Goal: Task Accomplishment & Management: Manage account settings

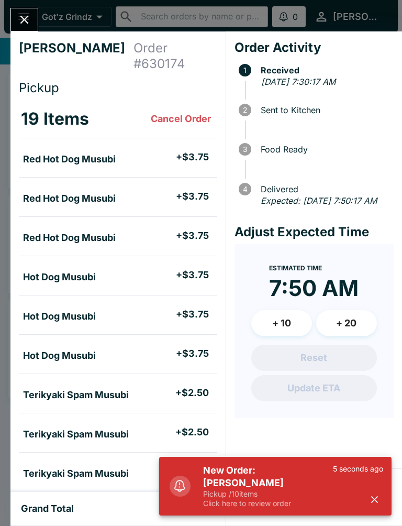
click at [382, 496] on button "button" at bounding box center [374, 499] width 17 height 17
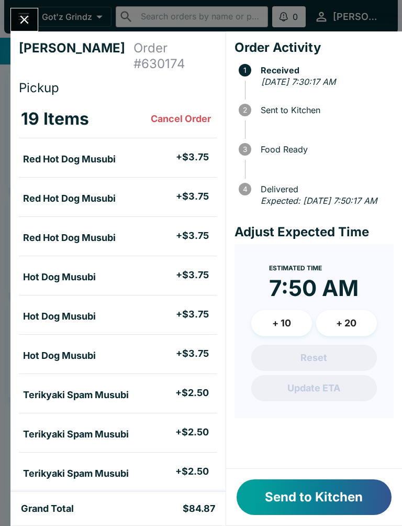
click at [323, 496] on button "Send to Kitchen" at bounding box center [314, 497] width 155 height 36
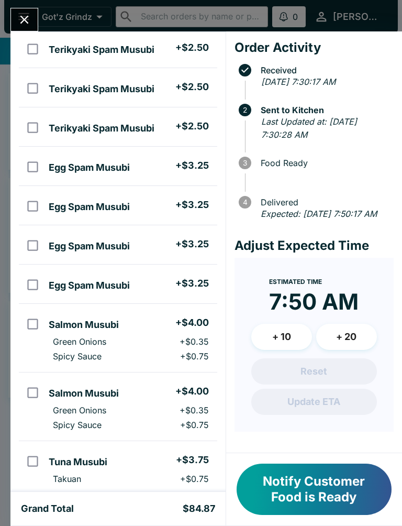
scroll to position [464, 0]
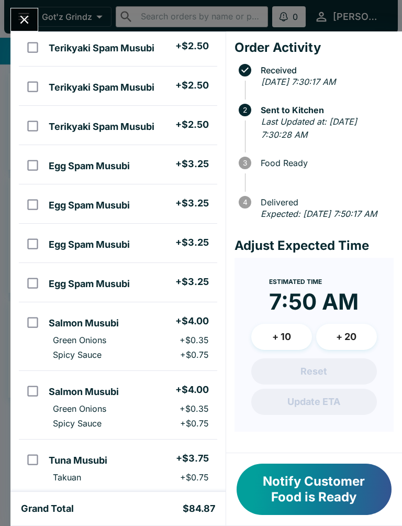
click at [26, 18] on icon "Close" at bounding box center [24, 20] width 8 height 8
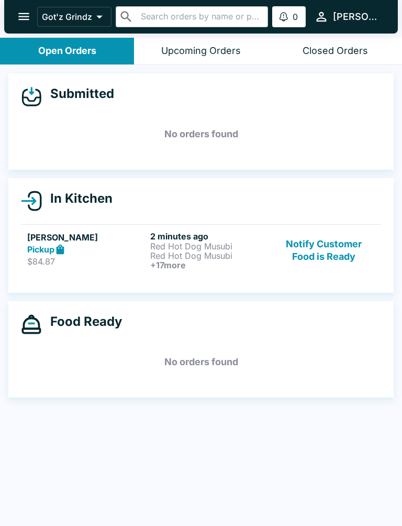
click at [203, 252] on p "Red Hot Dog Musubi" at bounding box center [209, 255] width 119 height 9
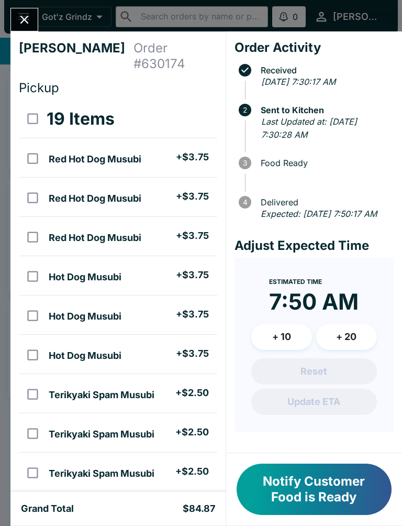
click at [310, 504] on button "Notify Customer Food is Ready" at bounding box center [314, 488] width 155 height 51
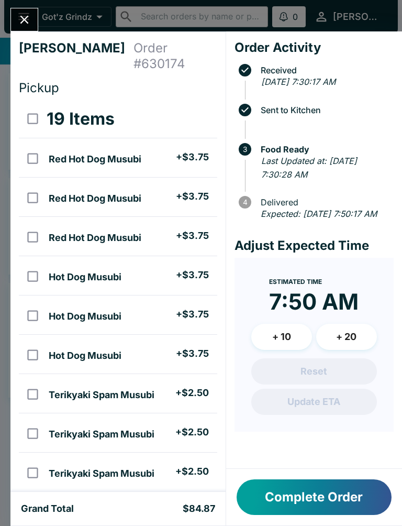
click at [336, 505] on button "Complete Order" at bounding box center [314, 497] width 155 height 36
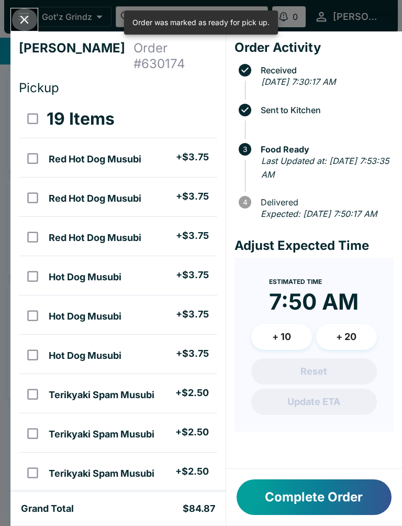
click at [24, 25] on icon "Close" at bounding box center [24, 20] width 14 height 14
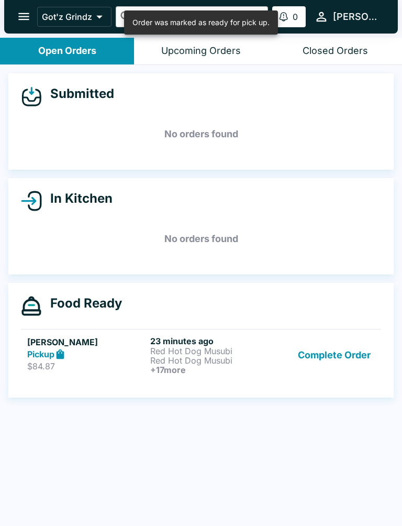
click at [328, 351] on button "Complete Order" at bounding box center [334, 355] width 81 height 39
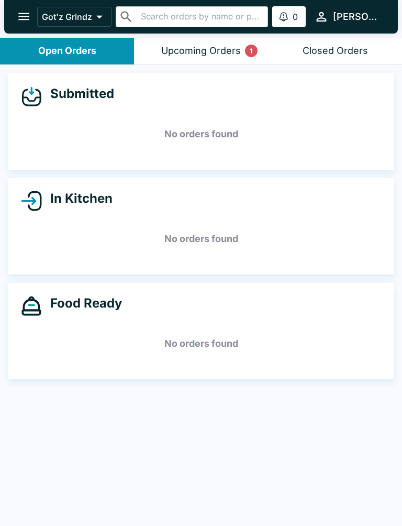
click at [240, 53] on div "Upcoming Orders 1" at bounding box center [201, 51] width 80 height 12
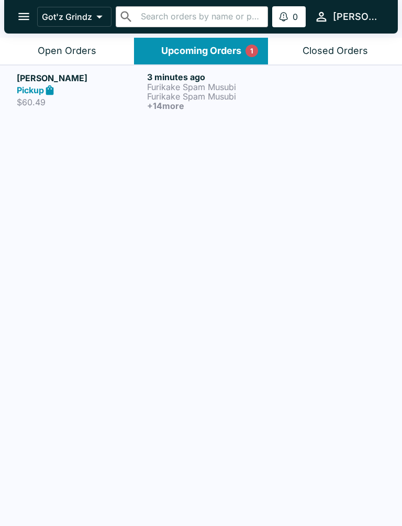
click at [212, 87] on p "Furikake Spam Musubi" at bounding box center [210, 86] width 126 height 9
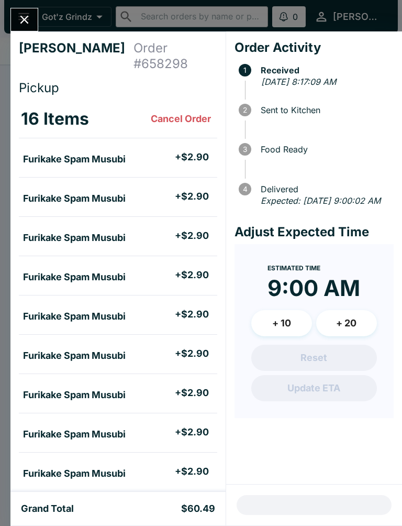
click at [18, 27] on icon "Close" at bounding box center [24, 20] width 14 height 14
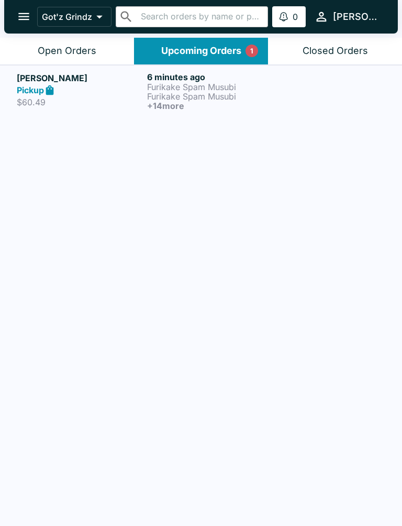
click at [98, 51] on button "Open Orders" at bounding box center [67, 51] width 134 height 27
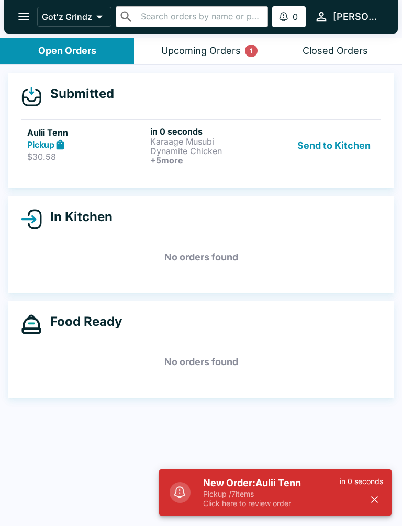
click at [208, 157] on h6 "+ 5 more" at bounding box center [209, 159] width 119 height 9
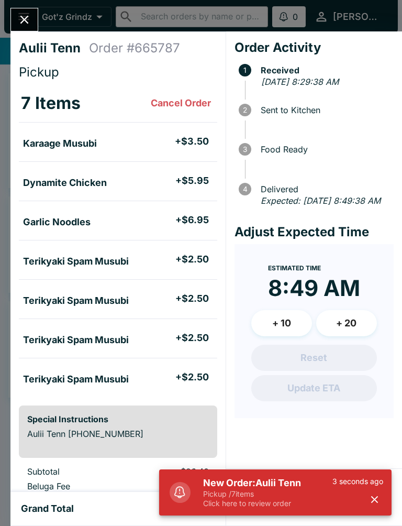
click at [395, 501] on div "Send to Kitchen" at bounding box center [314, 497] width 176 height 57
click at [374, 497] on icon "button" at bounding box center [375, 499] width 12 height 12
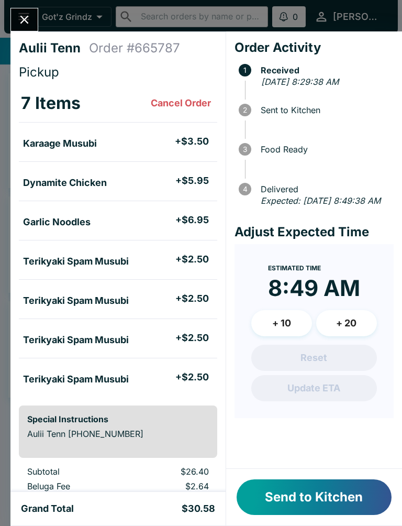
click at [349, 496] on button "Send to Kitchen" at bounding box center [314, 497] width 155 height 36
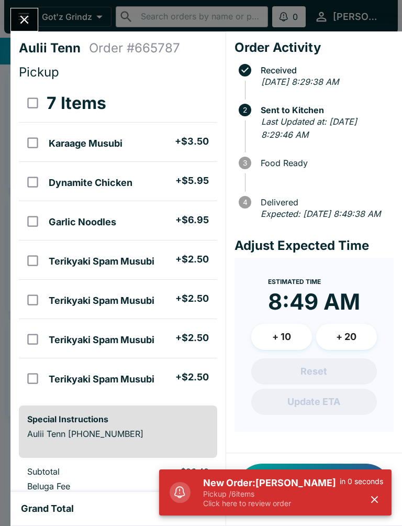
click at [379, 490] on div "in 0 seconds" at bounding box center [361, 491] width 43 height 31
click at [362, 503] on div "in 0 seconds" at bounding box center [361, 491] width 43 height 31
click at [385, 495] on div "New Order: [PERSON_NAME] Pickup / 6 items Click here to review order in 0 secon…" at bounding box center [293, 492] width 188 height 40
click at [381, 495] on button "button" at bounding box center [374, 499] width 17 height 17
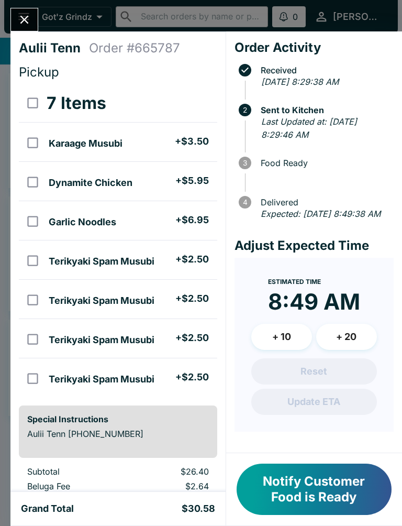
click at [26, 23] on icon "Close" at bounding box center [24, 20] width 14 height 14
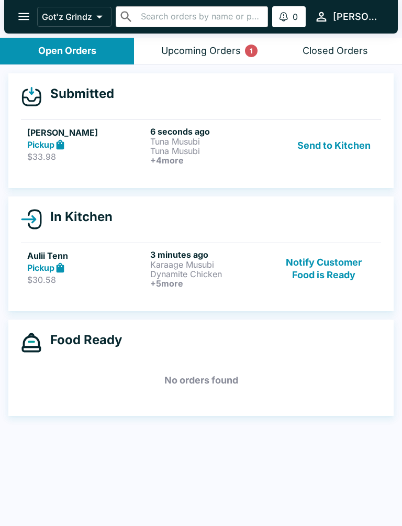
click at [190, 143] on p "Tuna Musubi" at bounding box center [209, 141] width 119 height 9
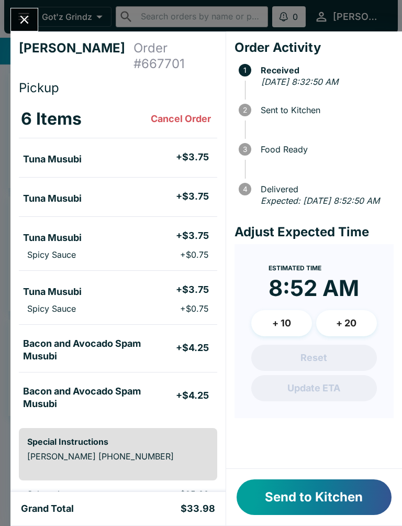
click at [334, 502] on button "Send to Kitchen" at bounding box center [314, 497] width 155 height 36
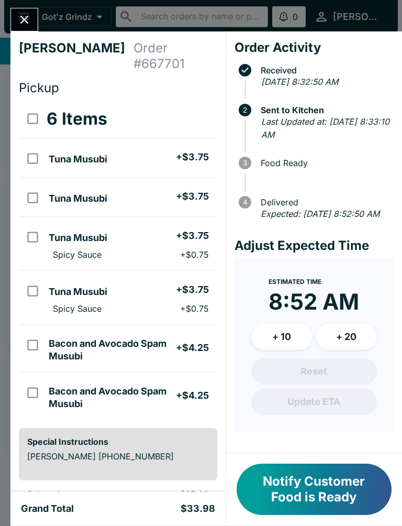
click at [31, 28] on button "Close" at bounding box center [24, 19] width 27 height 23
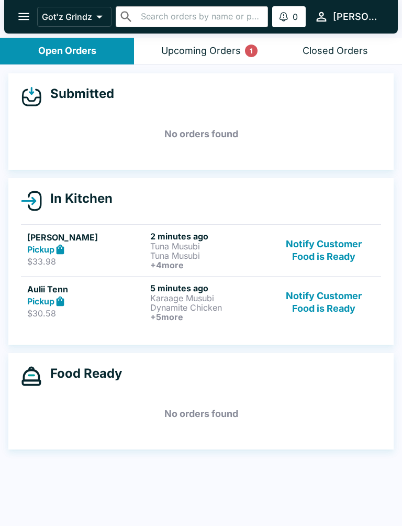
click at [235, 54] on div "Upcoming Orders 1" at bounding box center [201, 51] width 80 height 12
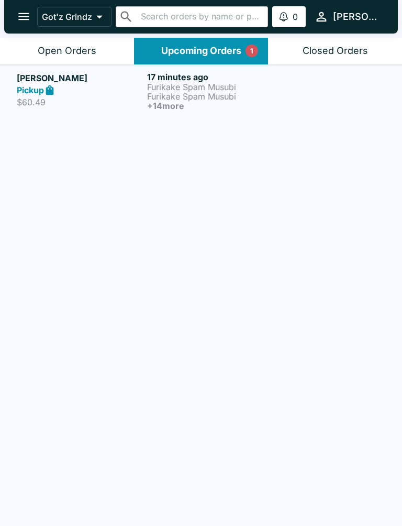
click at [210, 97] on p "Furikake Spam Musubi" at bounding box center [210, 96] width 126 height 9
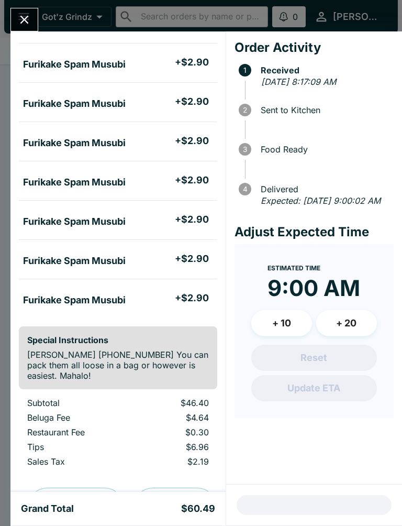
scroll to position [439, 0]
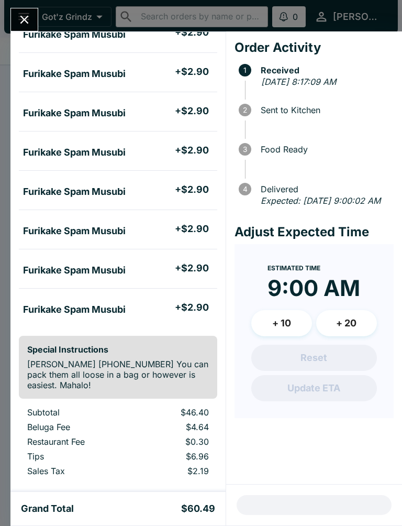
click at [37, 17] on button "Close" at bounding box center [24, 19] width 27 height 23
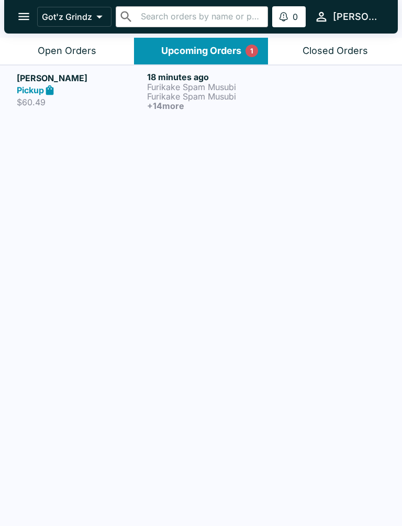
click at [35, 54] on button "Open Orders" at bounding box center [67, 51] width 134 height 27
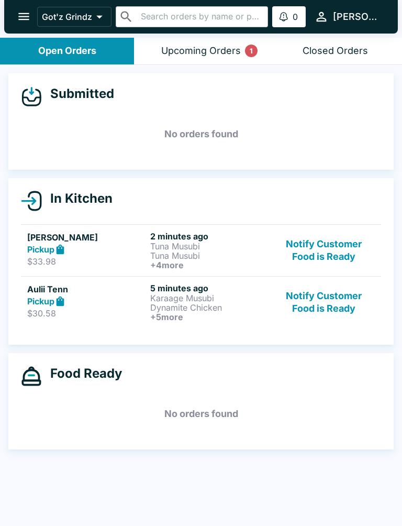
click at [215, 303] on p "Dynamite Chicken" at bounding box center [209, 307] width 119 height 9
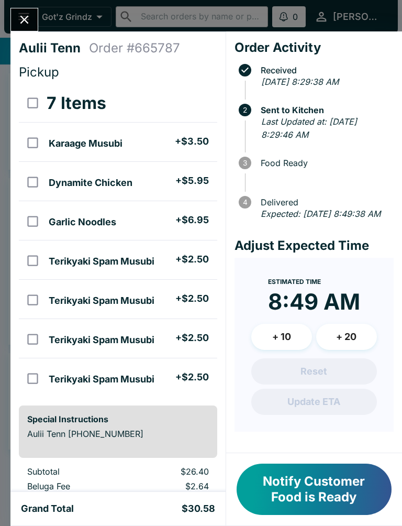
click at [24, 16] on icon "Close" at bounding box center [24, 20] width 14 height 14
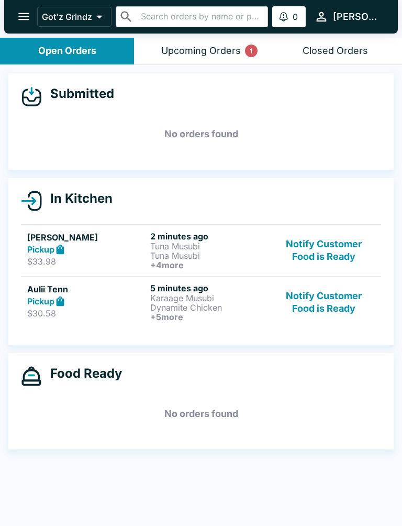
click at [342, 304] on button "Notify Customer Food is Ready" at bounding box center [324, 302] width 102 height 39
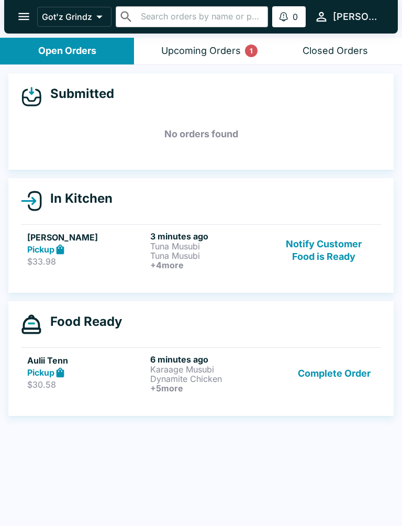
click at [222, 38] on button "Upcoming Orders 1" at bounding box center [201, 51] width 134 height 27
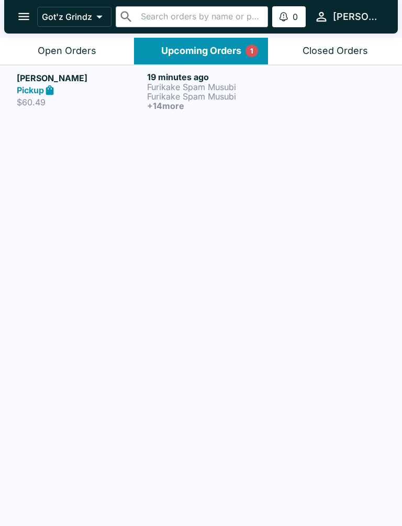
click at [81, 59] on button "Open Orders" at bounding box center [67, 51] width 134 height 27
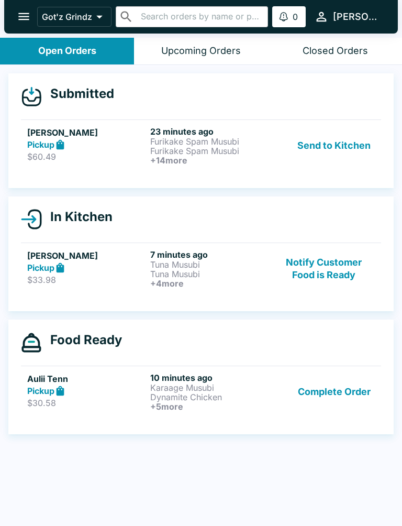
click at [329, 266] on button "Notify Customer Food is Ready" at bounding box center [324, 268] width 102 height 39
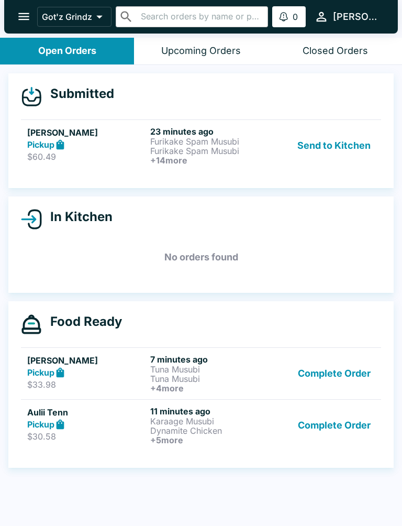
click at [336, 146] on button "Send to Kitchen" at bounding box center [334, 145] width 82 height 39
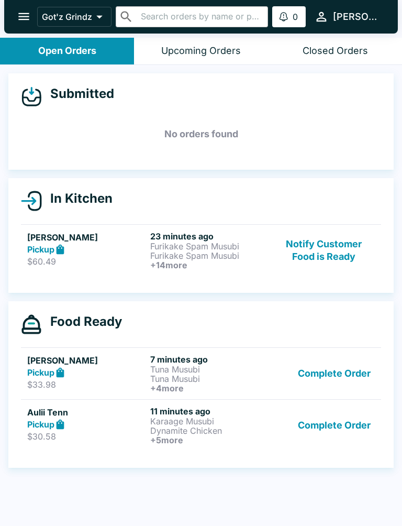
click at [329, 252] on button "Notify Customer Food is Ready" at bounding box center [324, 250] width 102 height 39
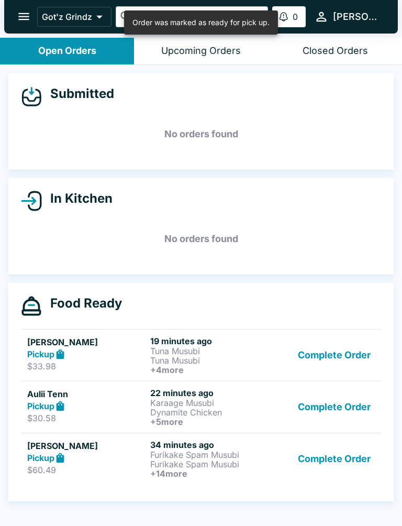
click at [348, 359] on button "Complete Order" at bounding box center [334, 355] width 81 height 39
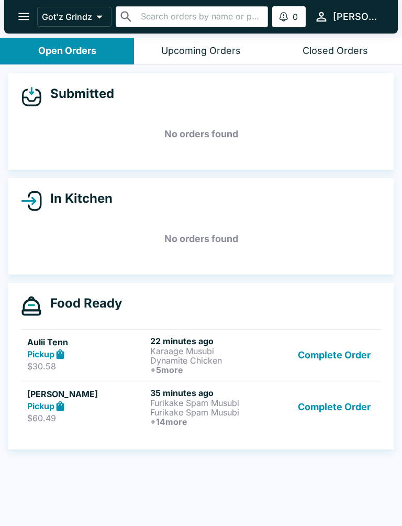
click at [327, 352] on button "Complete Order" at bounding box center [334, 355] width 81 height 39
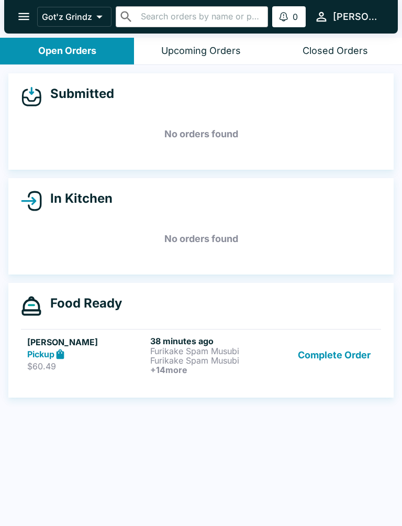
click at [353, 369] on button "Complete Order" at bounding box center [334, 355] width 81 height 39
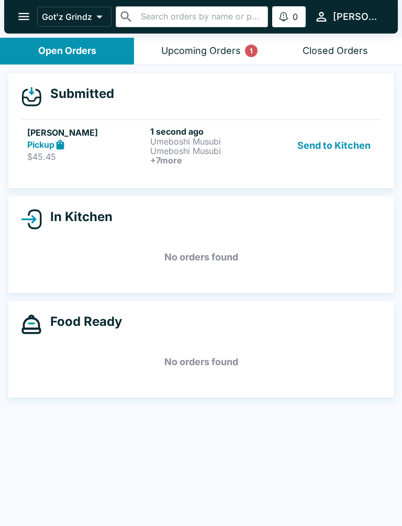
click at [177, 138] on p "Umeboshi Musubi" at bounding box center [209, 141] width 119 height 9
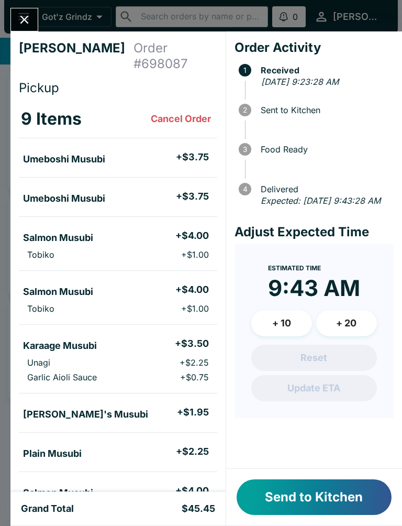
scroll to position [-2, 0]
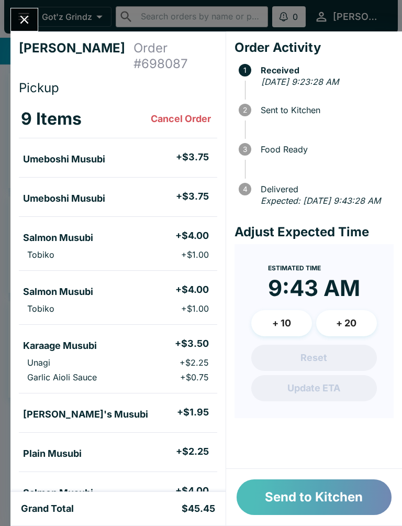
click at [331, 498] on button "Send to Kitchen" at bounding box center [314, 497] width 155 height 36
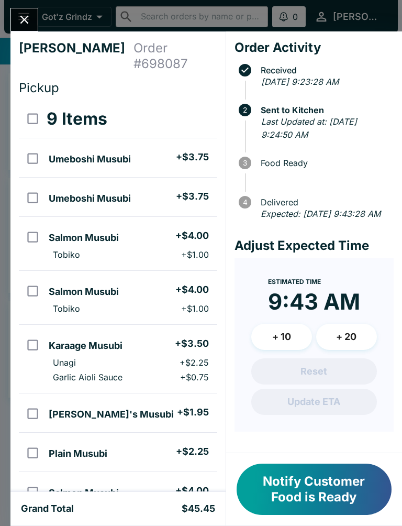
click at [17, 20] on icon "Close" at bounding box center [24, 20] width 14 height 14
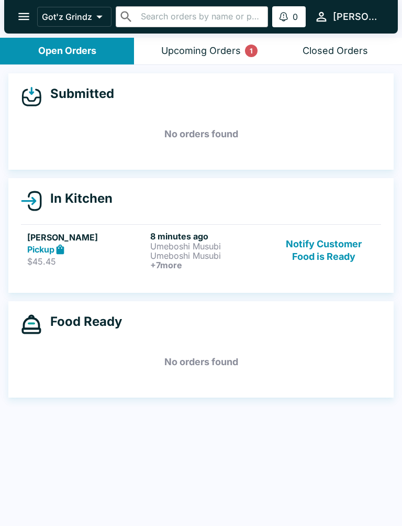
click at [210, 40] on button "Upcoming Orders 1" at bounding box center [201, 51] width 134 height 27
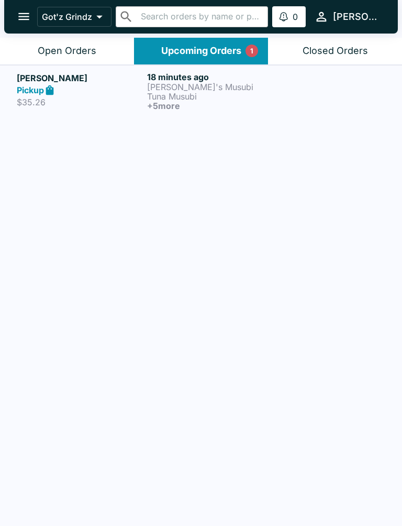
click at [193, 98] on p "Tuna Musubi" at bounding box center [210, 96] width 126 height 9
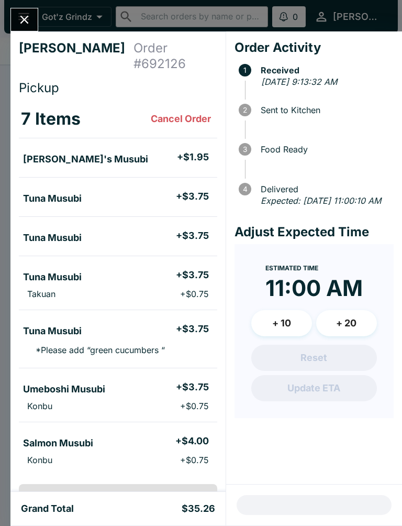
click at [21, 14] on icon "Close" at bounding box center [24, 20] width 14 height 14
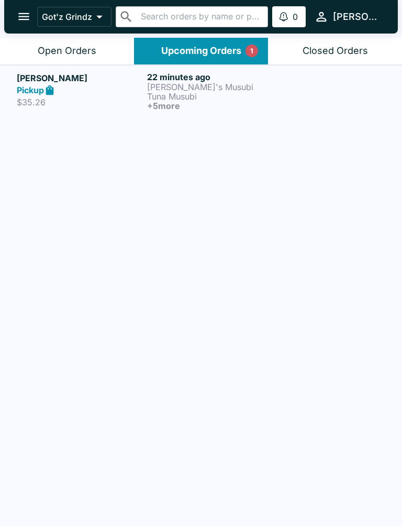
click at [77, 51] on div "Open Orders" at bounding box center [67, 51] width 59 height 12
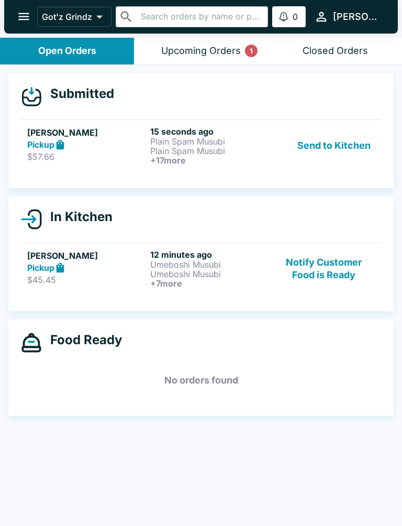
click at [197, 148] on p "Plain Spam Musubi" at bounding box center [209, 150] width 119 height 9
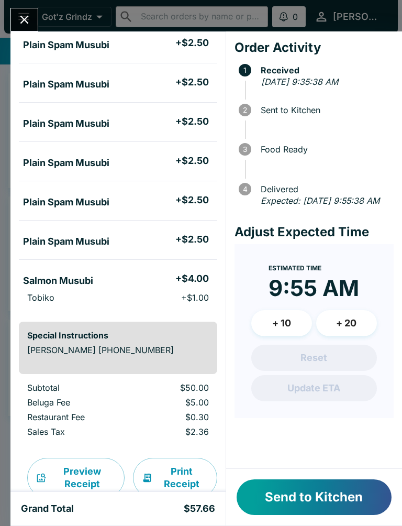
scroll to position [585, 0]
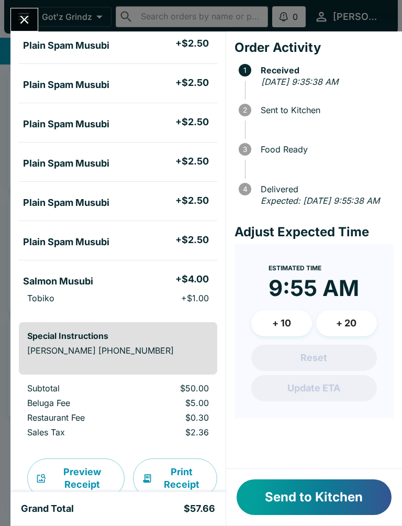
click at [331, 503] on button "Send to Kitchen" at bounding box center [314, 497] width 155 height 36
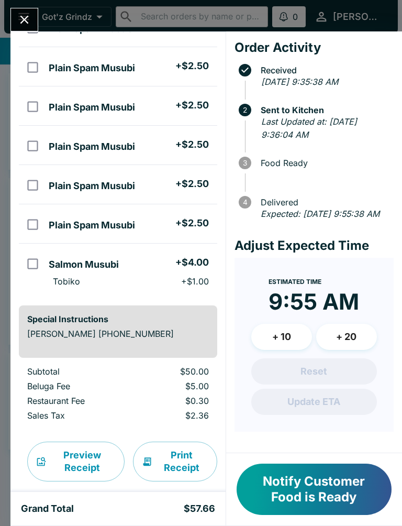
scroll to position [601, 0]
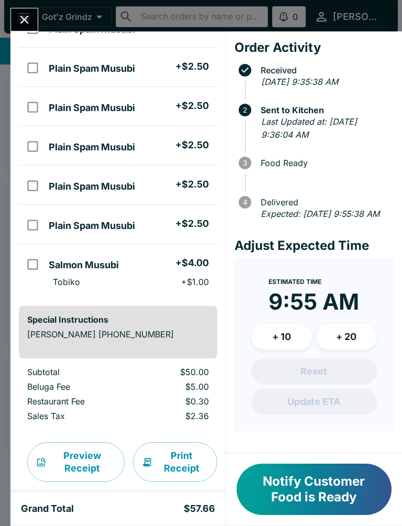
click at [45, 16] on div "[PERSON_NAME] Order # 705381 Pickup 19 Items Plain Spam Musubi + $2.50 Plain Sp…" at bounding box center [201, 263] width 402 height 526
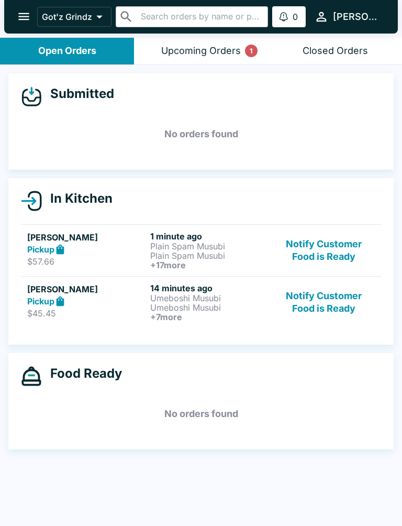
click at [338, 306] on button "Notify Customer Food is Ready" at bounding box center [324, 302] width 102 height 39
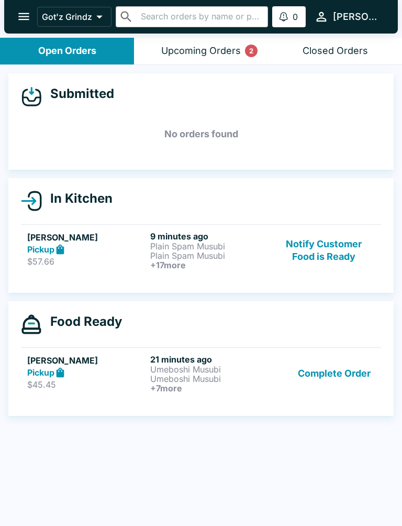
click at [229, 53] on div "Upcoming Orders 2" at bounding box center [201, 51] width 80 height 12
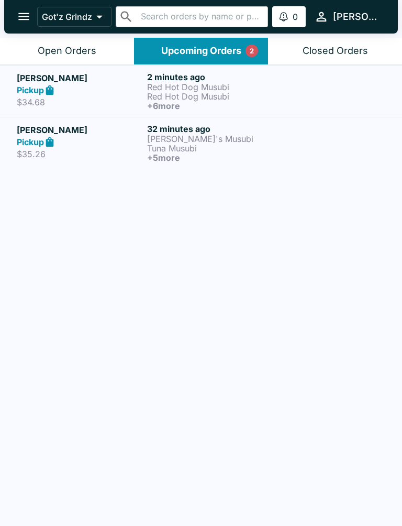
click at [195, 90] on p "Red Hot Dog Musubi" at bounding box center [210, 86] width 126 height 9
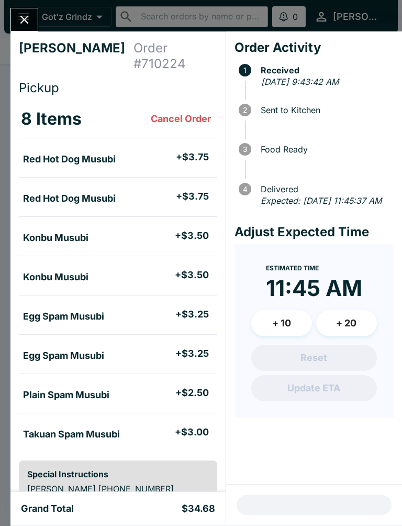
click at [21, 9] on button "Close" at bounding box center [24, 19] width 27 height 23
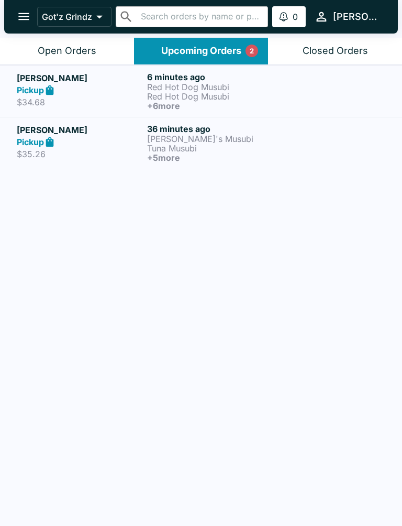
click at [52, 55] on div "Open Orders" at bounding box center [67, 51] width 59 height 12
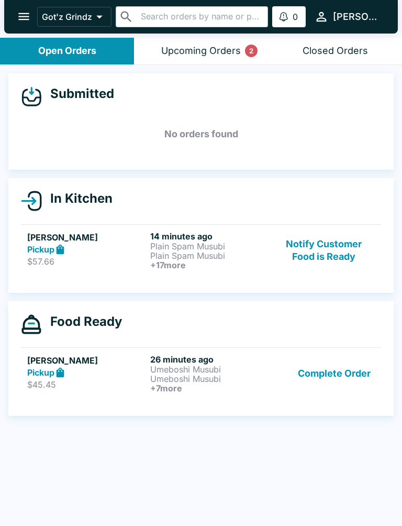
click at [331, 380] on button "Complete Order" at bounding box center [334, 373] width 81 height 39
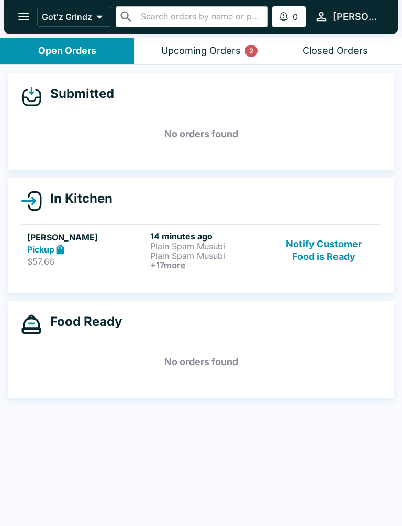
click at [328, 274] on link "[PERSON_NAME] Pickup $57.66 14 minutes ago Plain Spam Musubi Plain Spam Musubi …" at bounding box center [201, 250] width 360 height 52
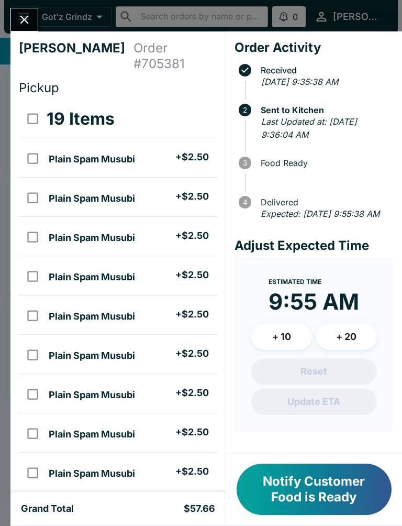
click at [364, 493] on button "Notify Customer Food is Ready" at bounding box center [314, 488] width 155 height 51
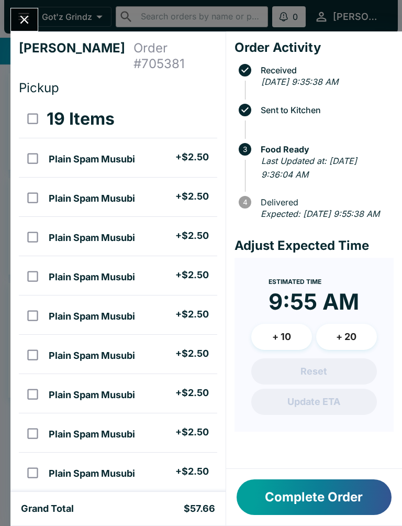
click at [11, 17] on button "Close" at bounding box center [24, 19] width 27 height 23
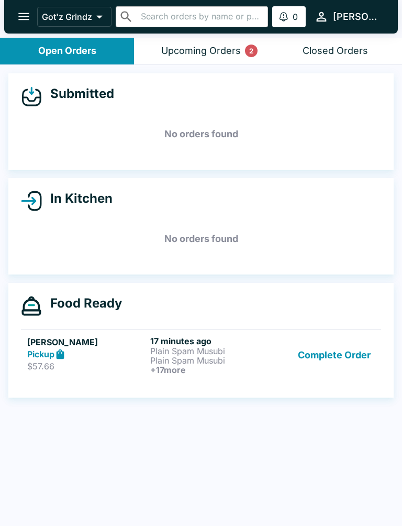
click at [344, 368] on button "Complete Order" at bounding box center [334, 355] width 81 height 39
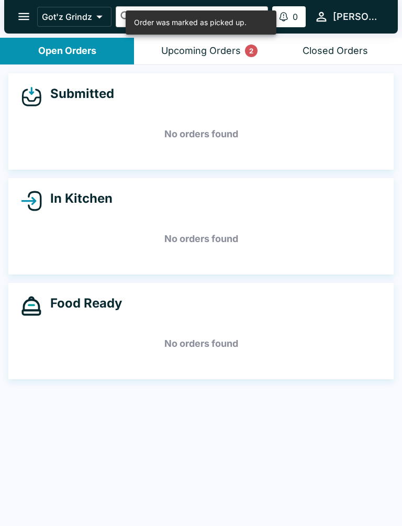
click at [238, 55] on div "Upcoming Orders 2" at bounding box center [201, 51] width 80 height 12
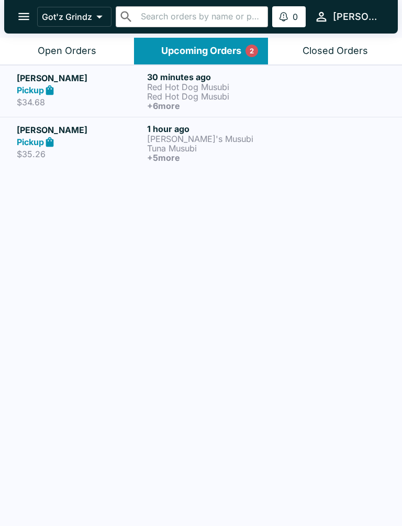
click at [93, 48] on div "Open Orders" at bounding box center [67, 51] width 59 height 12
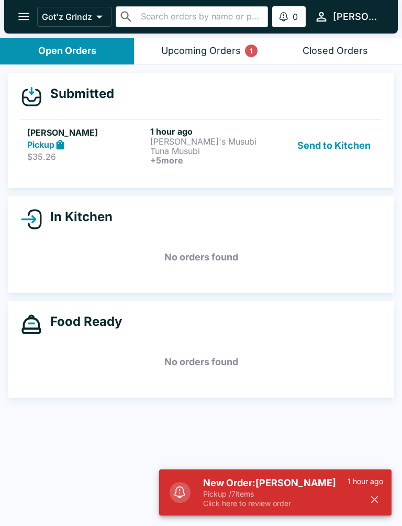
click at [321, 154] on button "Send to Kitchen" at bounding box center [334, 145] width 82 height 39
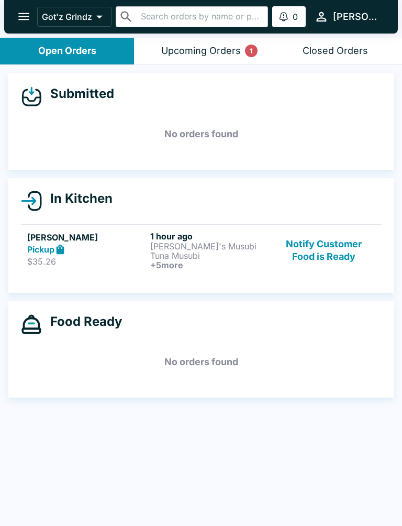
click at [327, 267] on button "Notify Customer Food is Ready" at bounding box center [324, 250] width 102 height 39
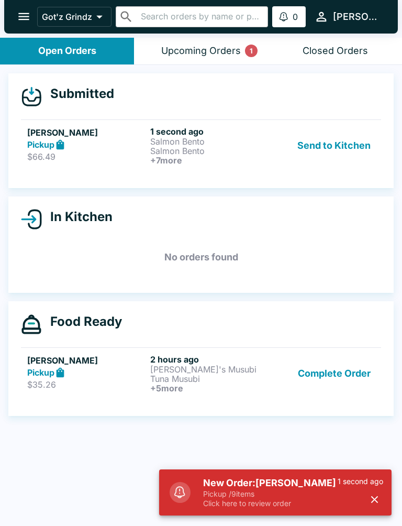
click at [338, 132] on button "Send to Kitchen" at bounding box center [334, 145] width 82 height 39
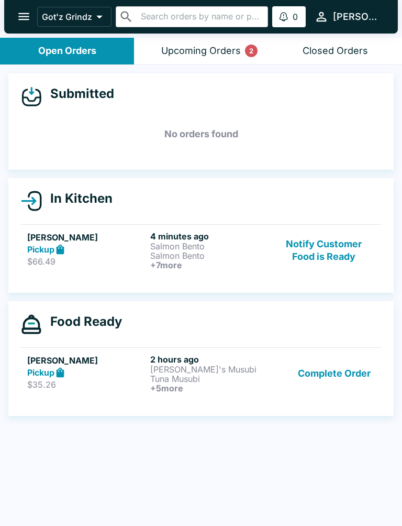
click at [212, 258] on p "Salmon Bento" at bounding box center [209, 255] width 119 height 9
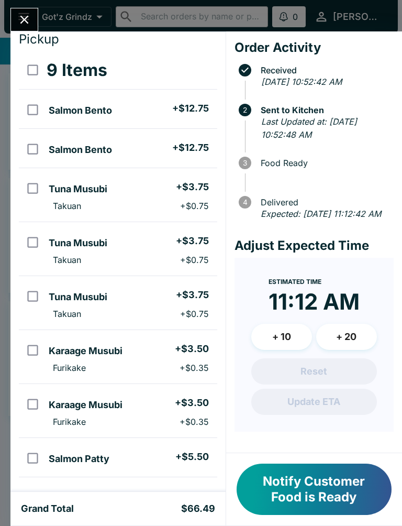
scroll to position [49, 0]
click at [27, 12] on button "Close" at bounding box center [24, 19] width 27 height 23
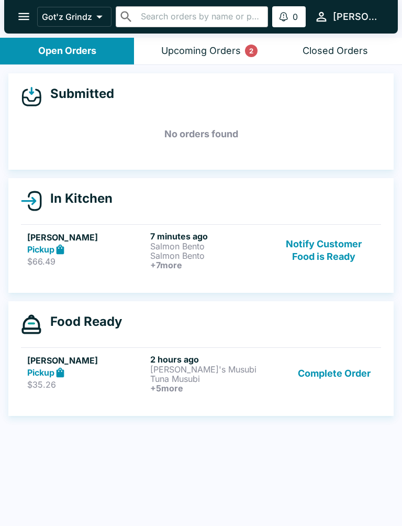
click at [350, 380] on button "Complete Order" at bounding box center [334, 373] width 81 height 39
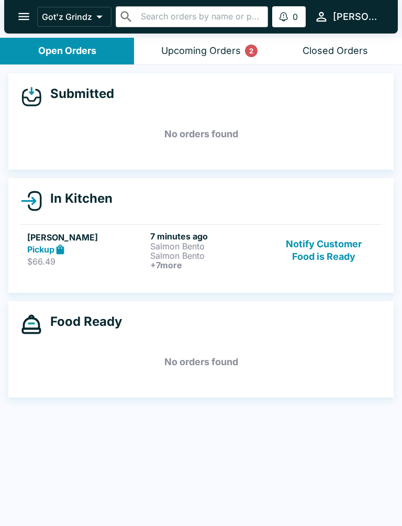
click at [213, 53] on div "Upcoming Orders 2" at bounding box center [201, 51] width 80 height 12
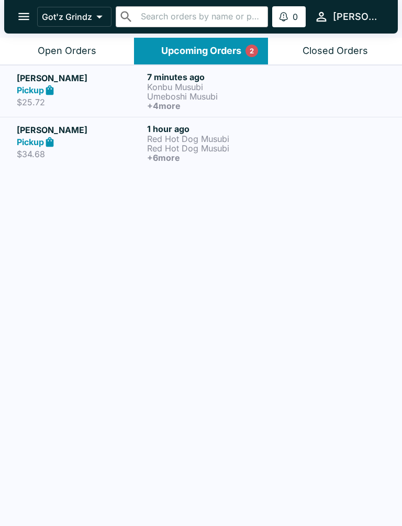
click at [209, 144] on p "Red Hot Dog Musubi" at bounding box center [210, 147] width 126 height 9
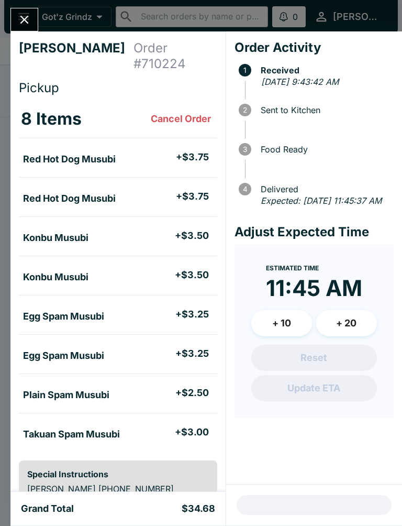
click at [27, 14] on icon "Close" at bounding box center [24, 20] width 14 height 14
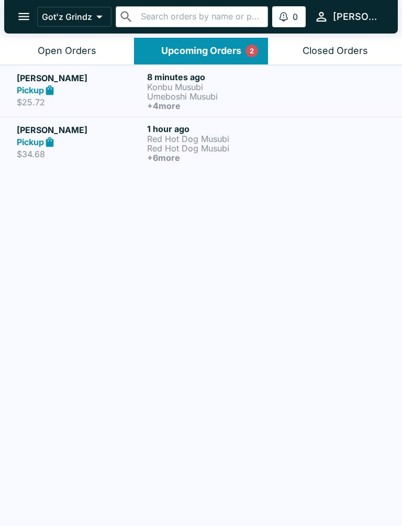
click at [179, 101] on h6 "+ 4 more" at bounding box center [210, 105] width 126 height 9
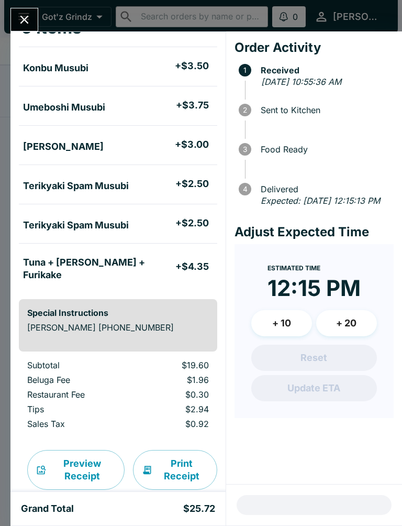
scroll to position [91, 0]
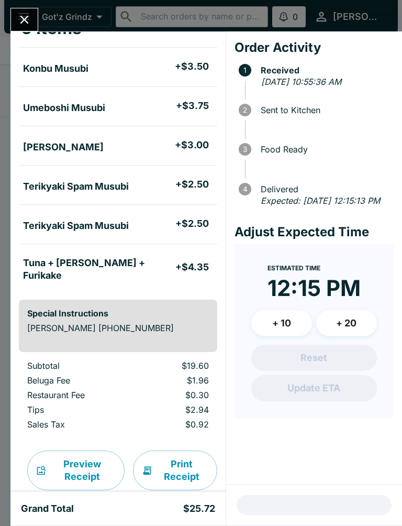
click at [25, 19] on icon "Close" at bounding box center [24, 20] width 8 height 8
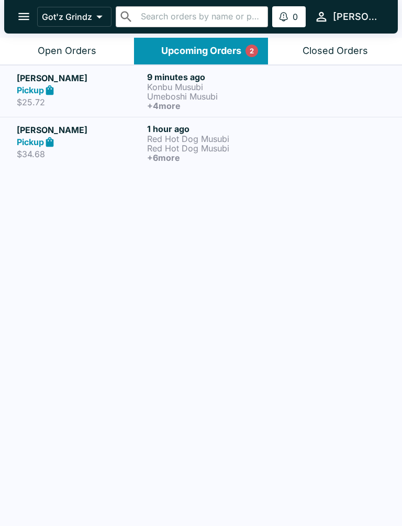
click at [91, 59] on button "Open Orders" at bounding box center [67, 51] width 134 height 27
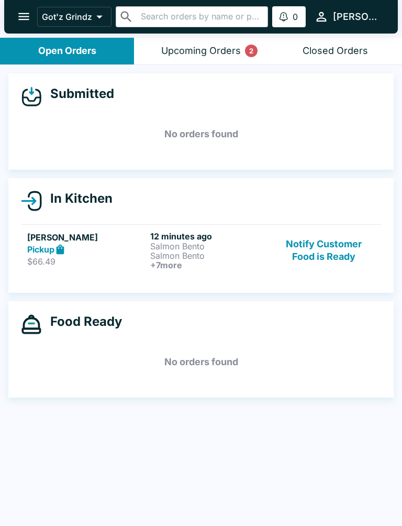
click at [172, 258] on p "Salmon Bento" at bounding box center [209, 255] width 119 height 9
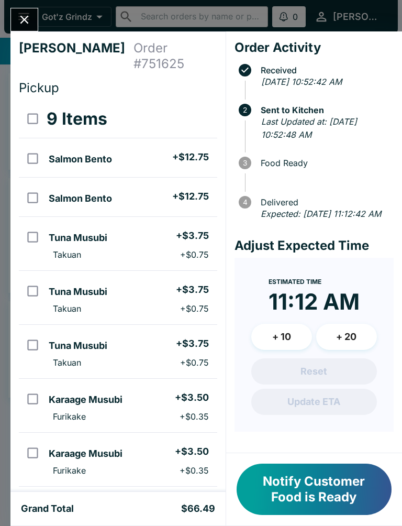
click at [291, 483] on button "Notify Customer Food is Ready" at bounding box center [314, 488] width 155 height 51
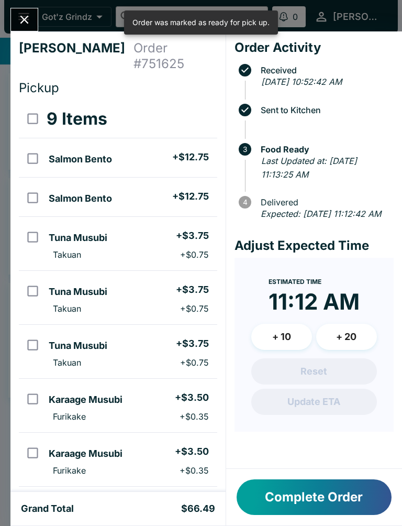
click at [17, 18] on icon "Close" at bounding box center [24, 20] width 14 height 14
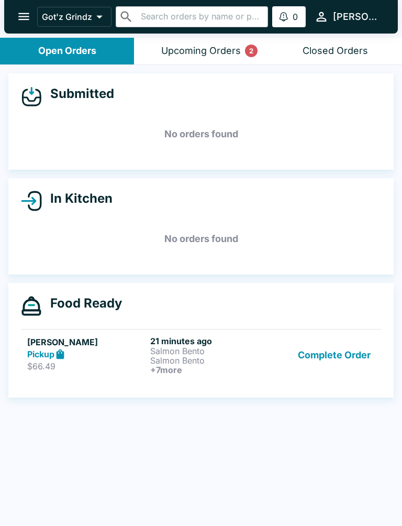
click at [320, 369] on button "Complete Order" at bounding box center [334, 355] width 81 height 39
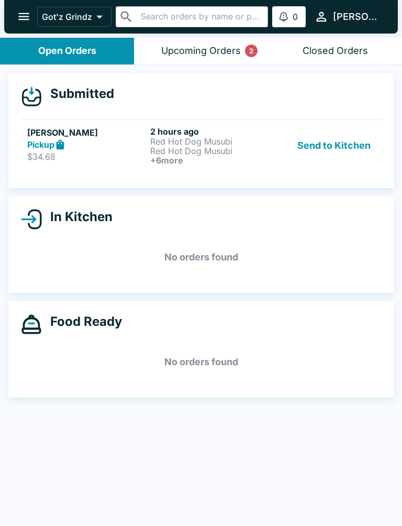
click at [326, 157] on button "Send to Kitchen" at bounding box center [334, 145] width 82 height 39
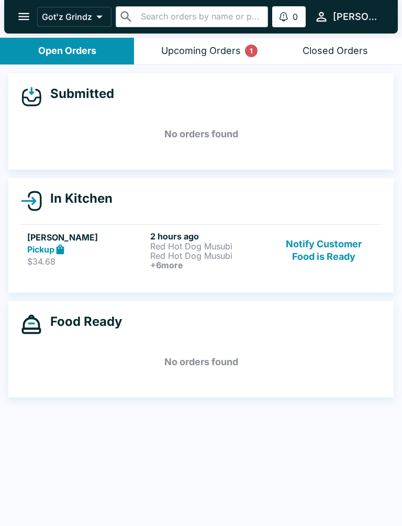
click at [345, 249] on button "Notify Customer Food is Ready" at bounding box center [324, 250] width 102 height 39
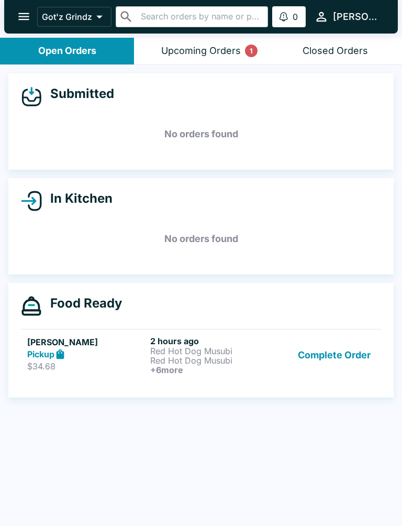
click at [216, 51] on div "Upcoming Orders 1" at bounding box center [201, 51] width 80 height 12
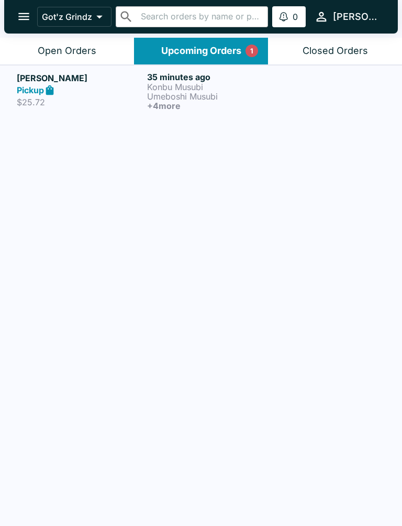
click at [86, 47] on div "Open Orders" at bounding box center [67, 51] width 59 height 12
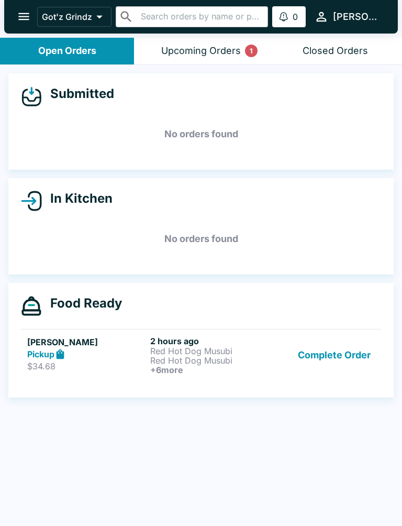
click at [332, 361] on button "Complete Order" at bounding box center [334, 355] width 81 height 39
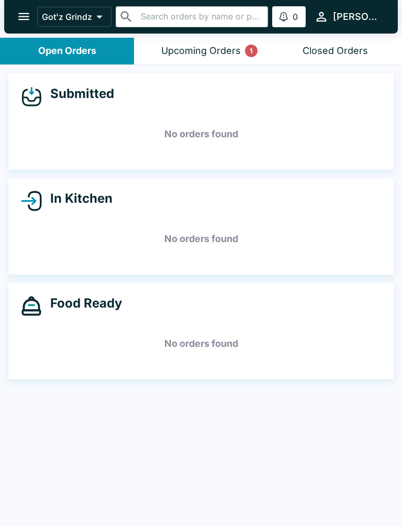
click at [229, 45] on div "Upcoming Orders 1" at bounding box center [201, 51] width 80 height 12
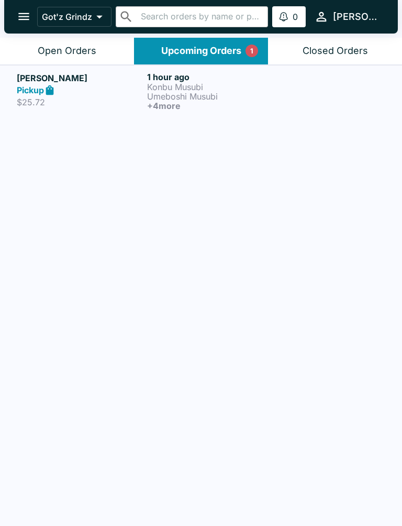
click at [203, 97] on p "Umeboshi Musubi" at bounding box center [210, 96] width 126 height 9
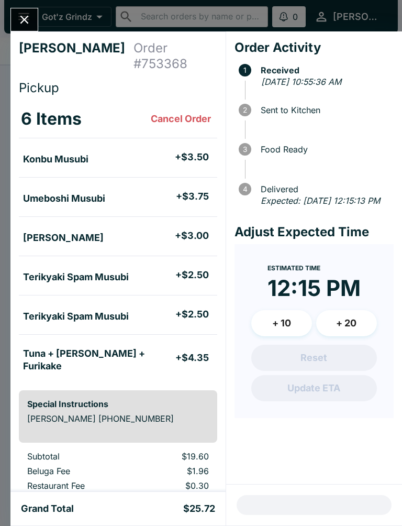
click at [28, 18] on icon "Close" at bounding box center [24, 20] width 14 height 14
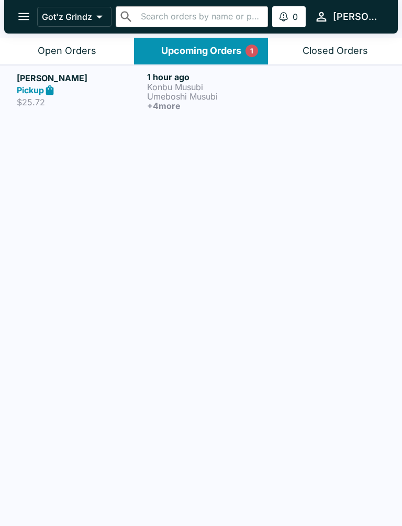
click at [80, 58] on button "Open Orders" at bounding box center [67, 51] width 134 height 27
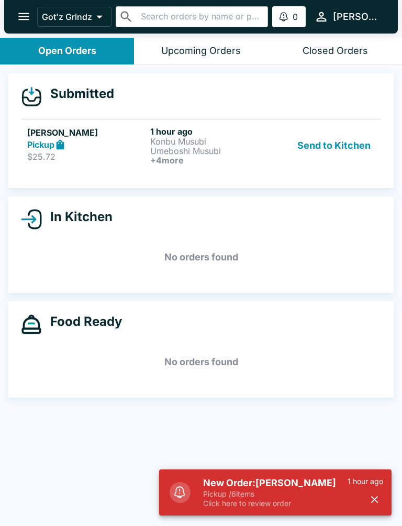
click at [369, 136] on button "Send to Kitchen" at bounding box center [334, 145] width 82 height 39
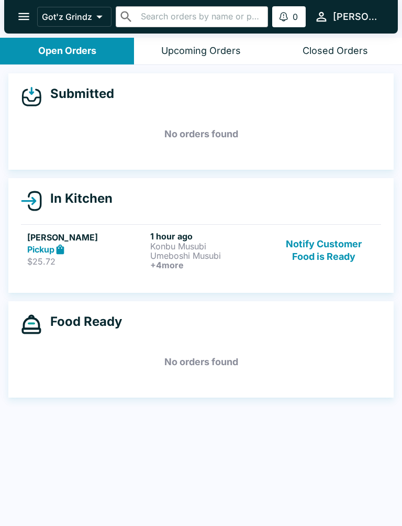
click at [344, 243] on button "Notify Customer Food is Ready" at bounding box center [324, 250] width 102 height 39
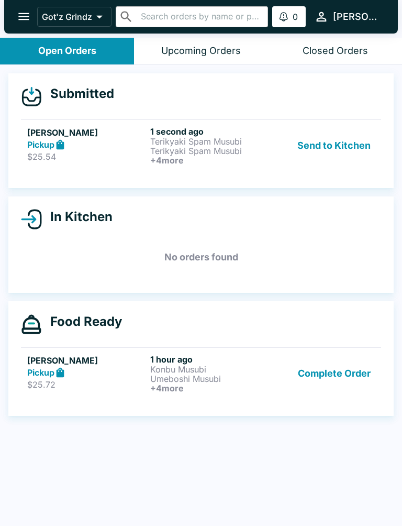
click at [206, 126] on h6 "1 second ago" at bounding box center [209, 131] width 119 height 10
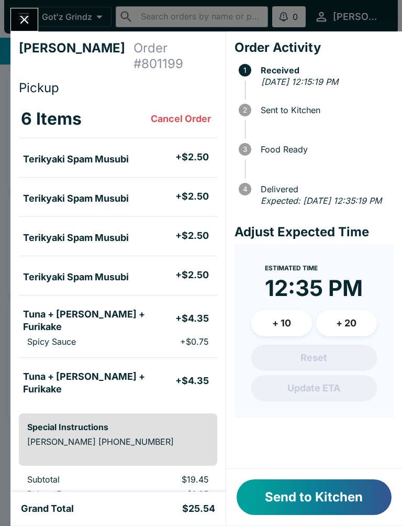
click at [321, 492] on button "Send to Kitchen" at bounding box center [314, 497] width 155 height 36
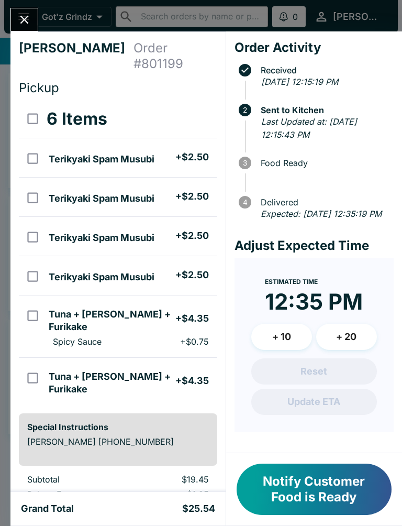
click at [25, 26] on icon "Close" at bounding box center [24, 20] width 14 height 14
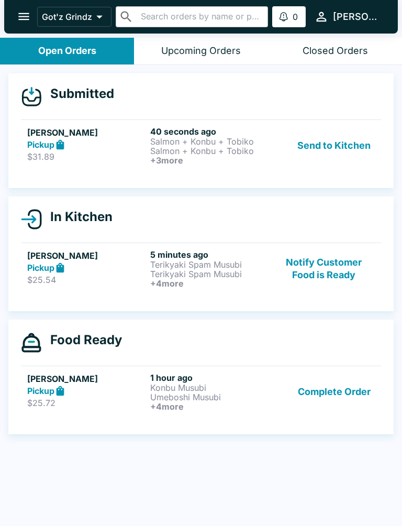
click at [201, 148] on p "Salmon + Konbu + Tobiko" at bounding box center [209, 150] width 119 height 9
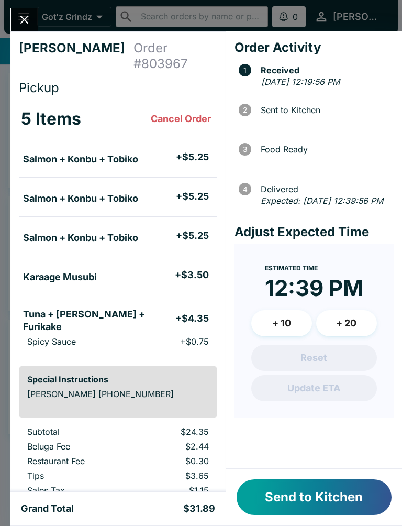
click at [313, 493] on button "Send to Kitchen" at bounding box center [314, 497] width 155 height 36
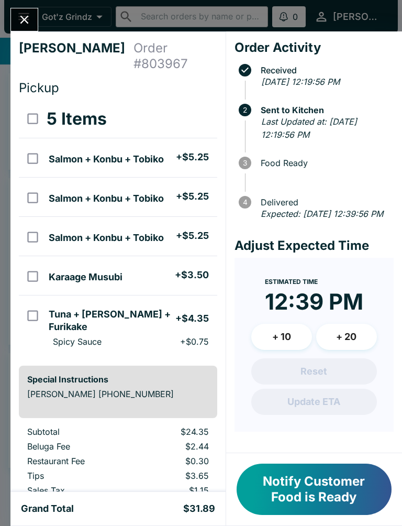
click at [25, 12] on button "Close" at bounding box center [24, 19] width 27 height 23
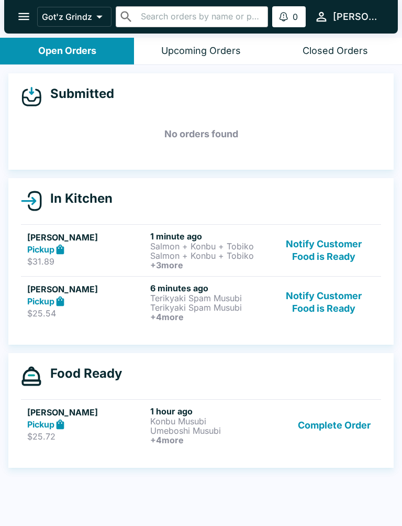
click at [212, 262] on h6 "+ 3 more" at bounding box center [209, 264] width 119 height 9
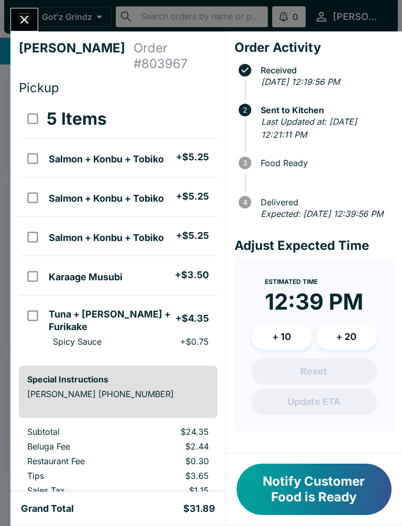
click at [300, 488] on button "Notify Customer Food is Ready" at bounding box center [314, 488] width 155 height 51
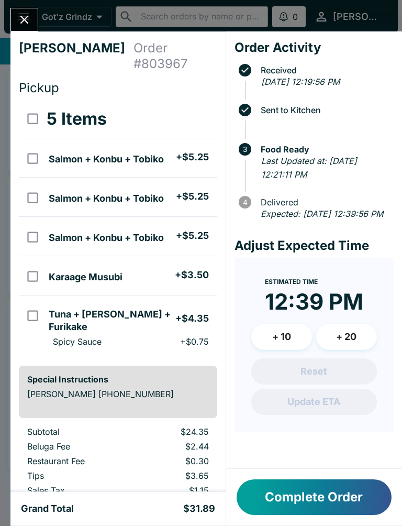
click at [36, 19] on button "Close" at bounding box center [24, 19] width 27 height 23
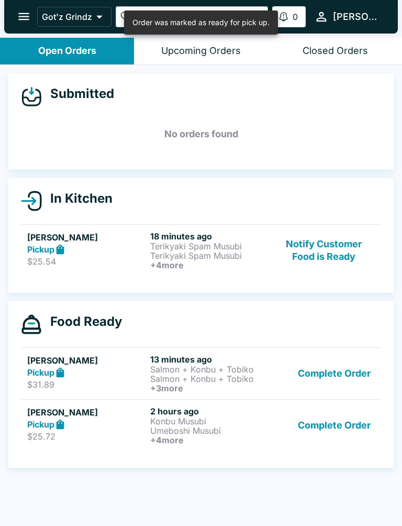
click at [315, 250] on button "Notify Customer Food is Ready" at bounding box center [324, 250] width 102 height 39
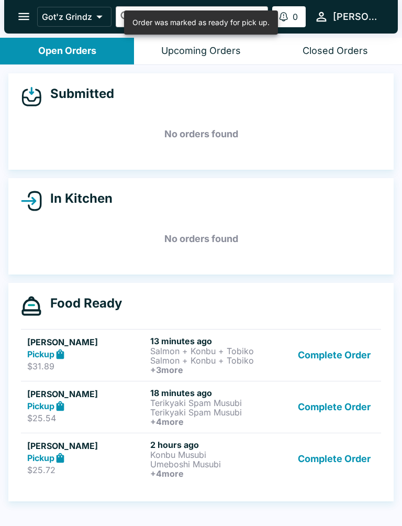
click at [349, 344] on button "Complete Order" at bounding box center [334, 355] width 81 height 39
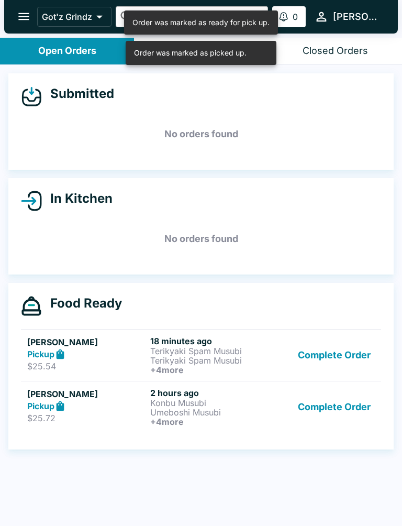
click at [335, 367] on button "Complete Order" at bounding box center [334, 355] width 81 height 39
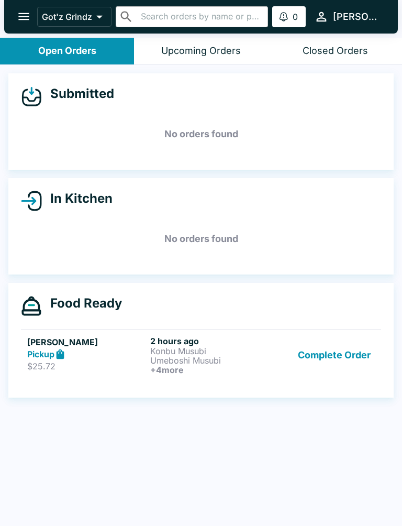
click at [335, 348] on button "Complete Order" at bounding box center [334, 355] width 81 height 39
